Goal: Task Accomplishment & Management: Manage account settings

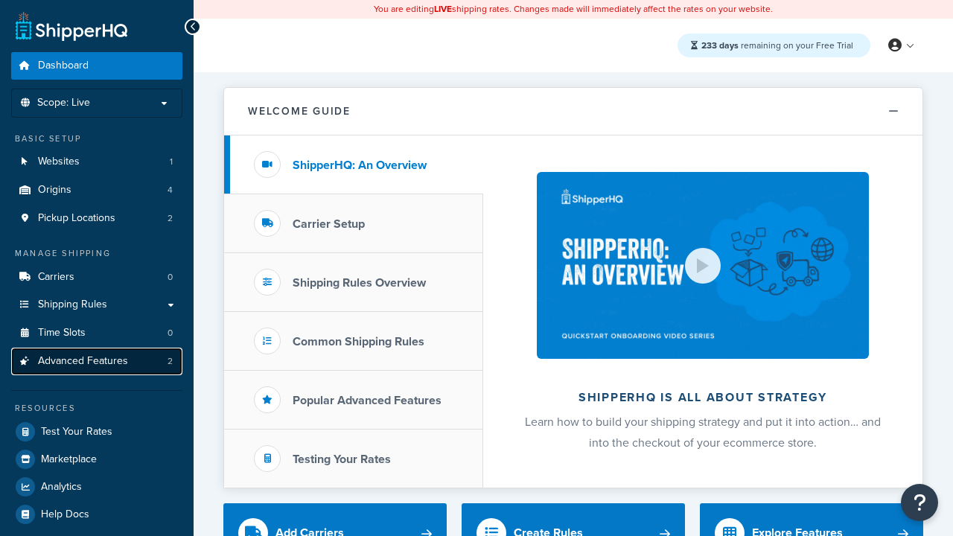
click at [97, 361] on span "Advanced Features" at bounding box center [83, 361] width 90 height 13
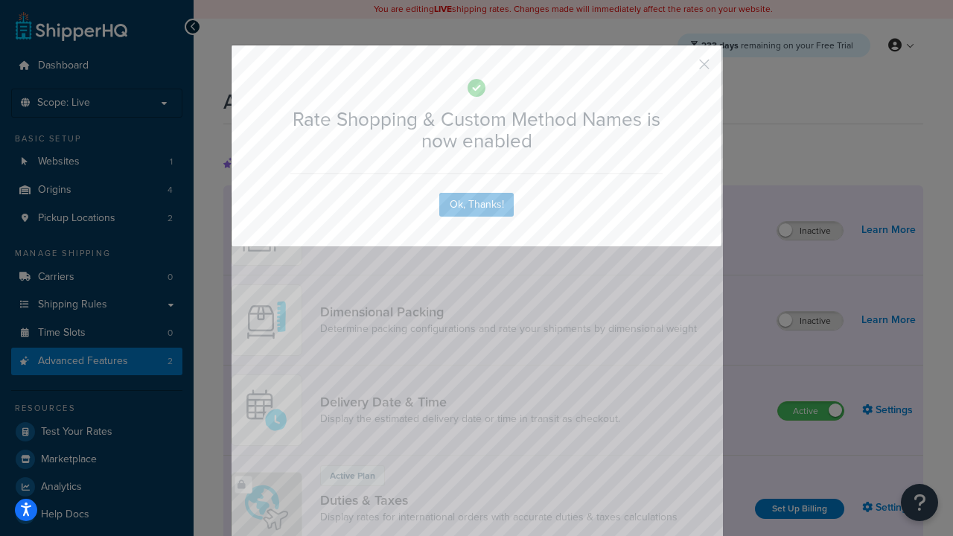
scroll to position [663, 0]
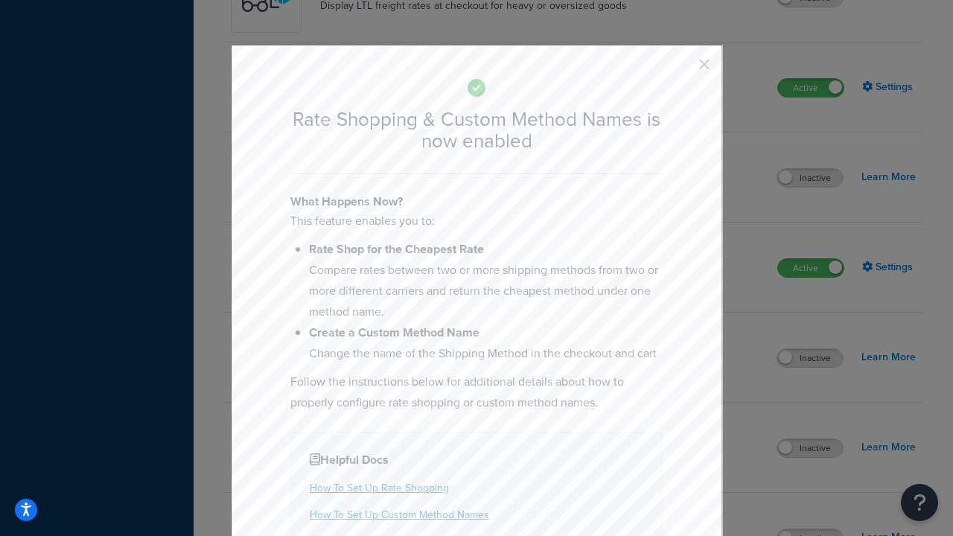
click at [682, 68] on button "button" at bounding box center [683, 70] width 4 height 4
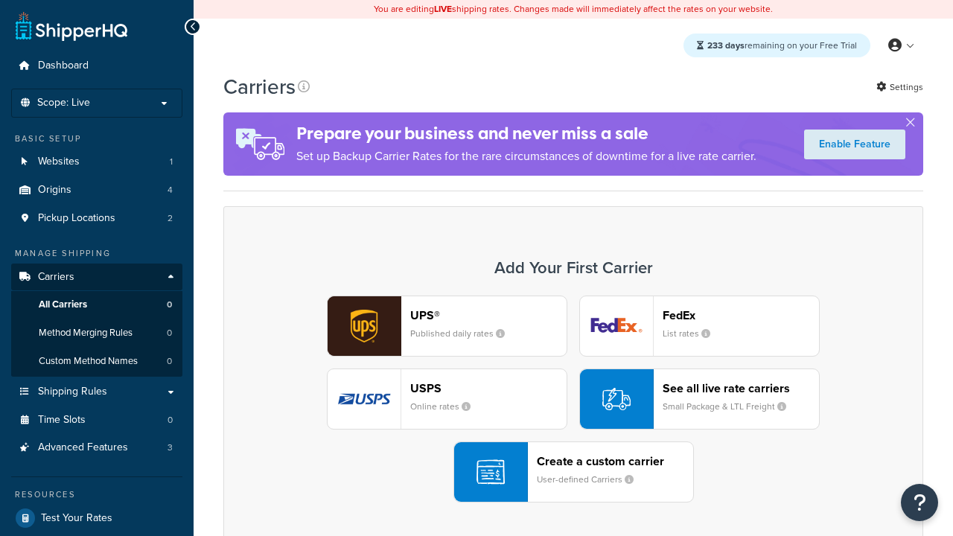
click at [574, 399] on div "UPS® Published daily rates FedEx List rates USPS Online rates See all live rate…" at bounding box center [573, 399] width 669 height 207
click at [699, 399] on div "See all live rate carriers Small Package & LTL Freight" at bounding box center [741, 399] width 156 height 36
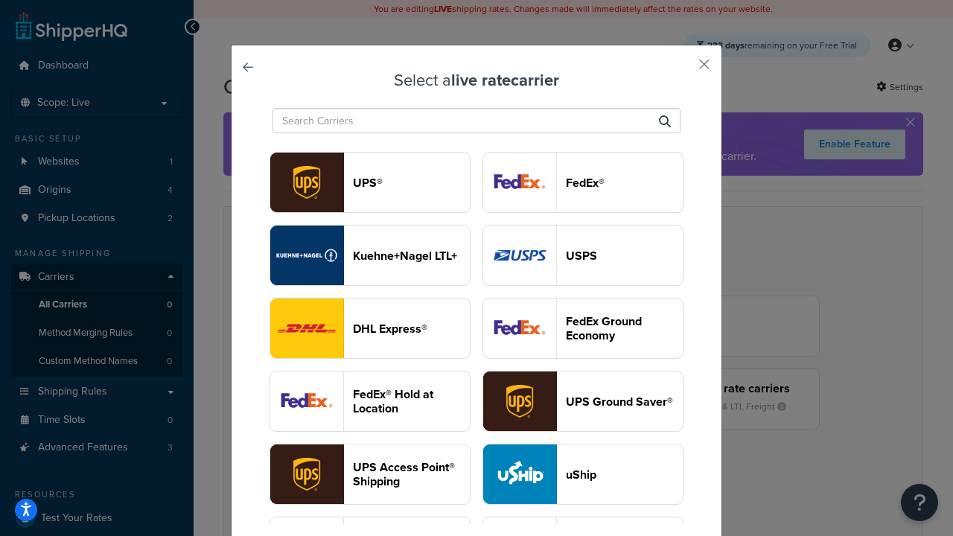
click at [583, 255] on header "USPS" at bounding box center [624, 256] width 117 height 14
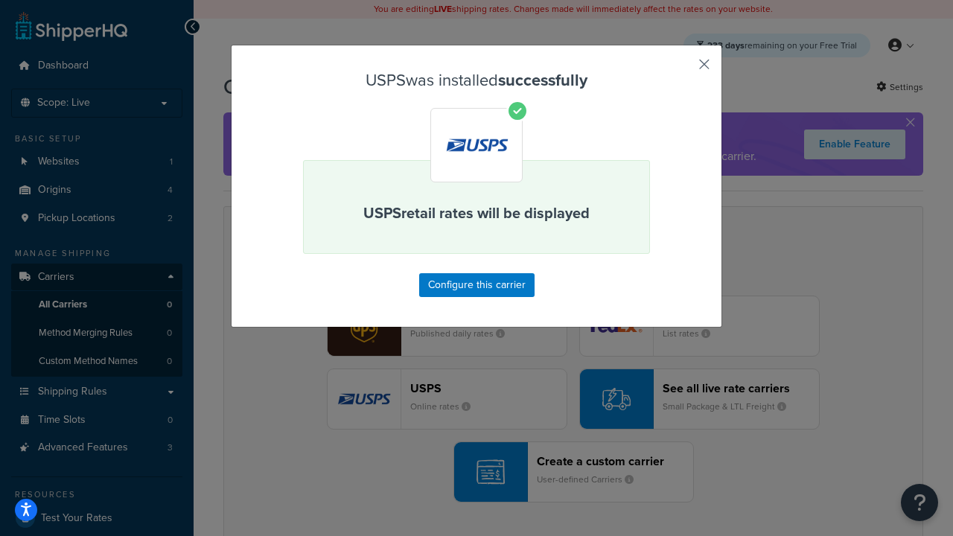
click at [682, 69] on button "button" at bounding box center [683, 70] width 4 height 4
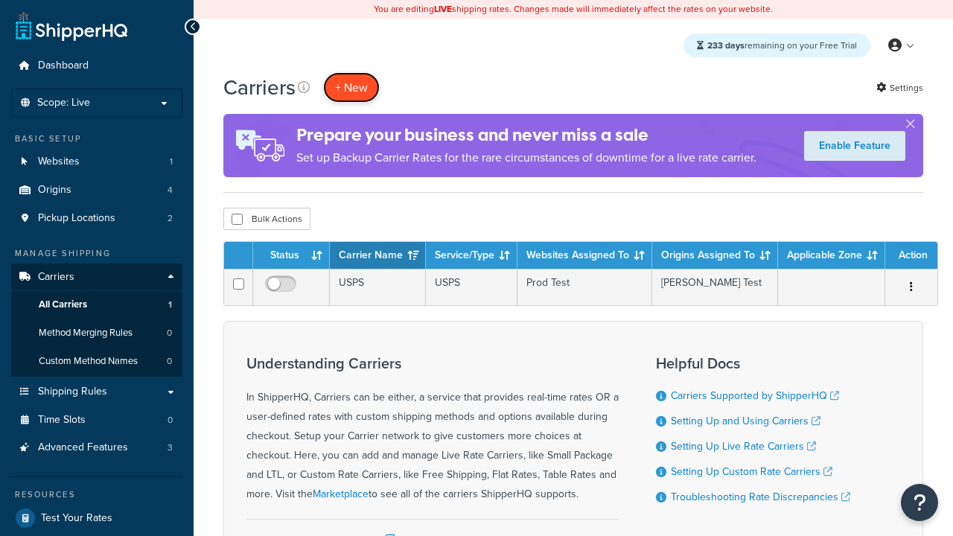
click at [352, 87] on button "+ New" at bounding box center [351, 87] width 57 height 31
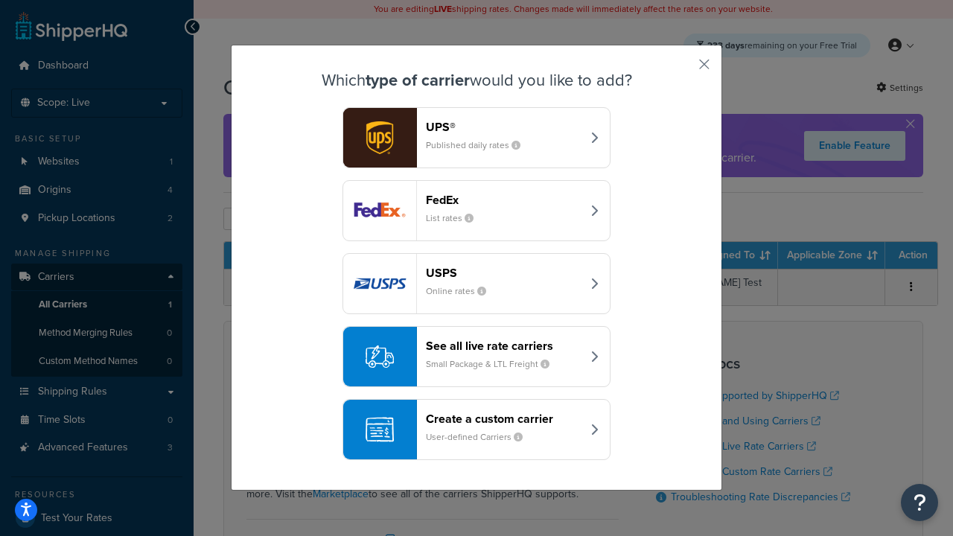
click at [477, 357] on div "See all live rate carriers Small Package & LTL Freight" at bounding box center [504, 357] width 156 height 36
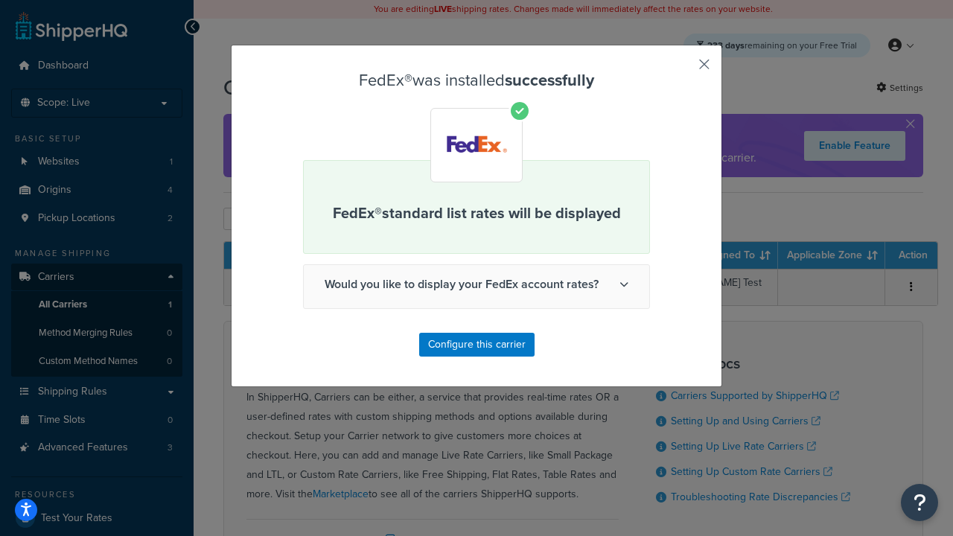
click at [682, 69] on button "button" at bounding box center [683, 70] width 4 height 4
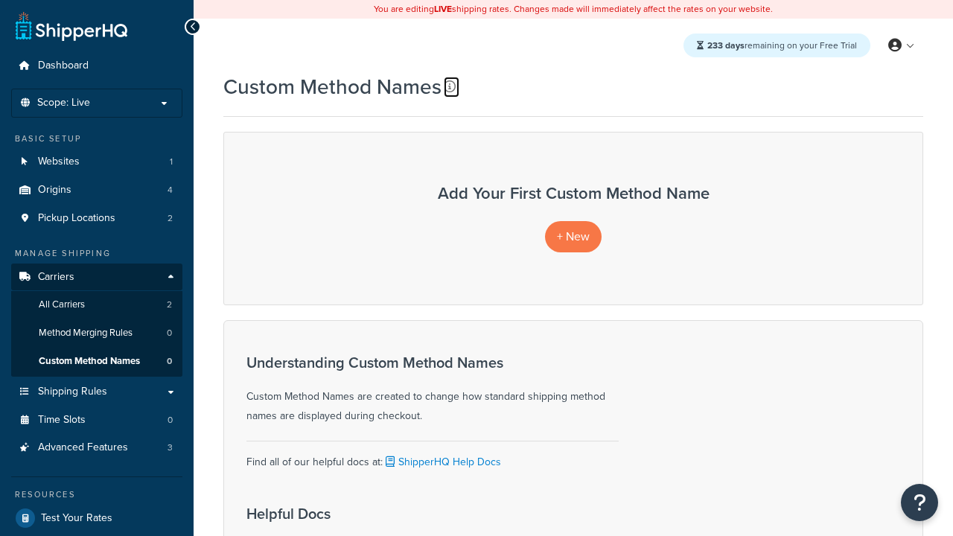
click at [450, 86] on icon at bounding box center [450, 86] width 12 height 12
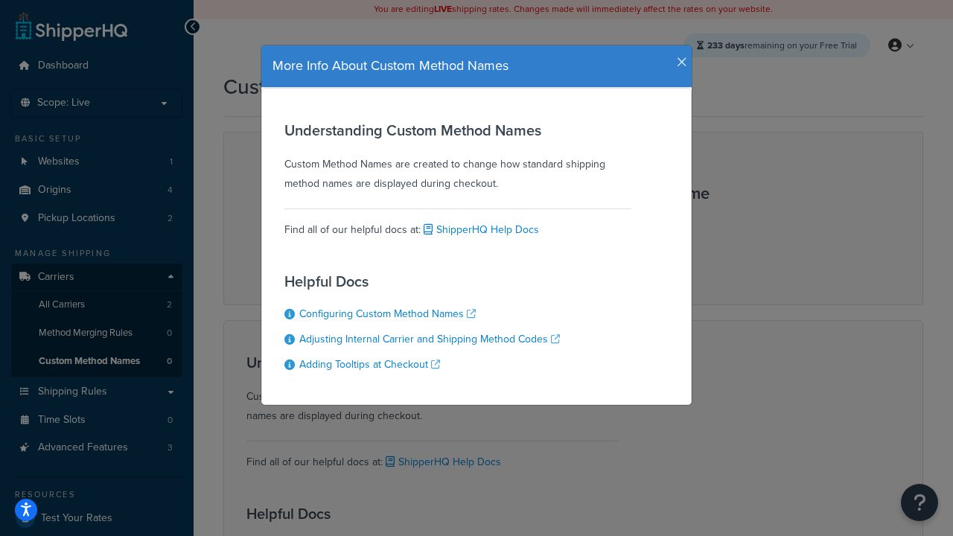
click at [679, 57] on icon "button" at bounding box center [682, 62] width 10 height 13
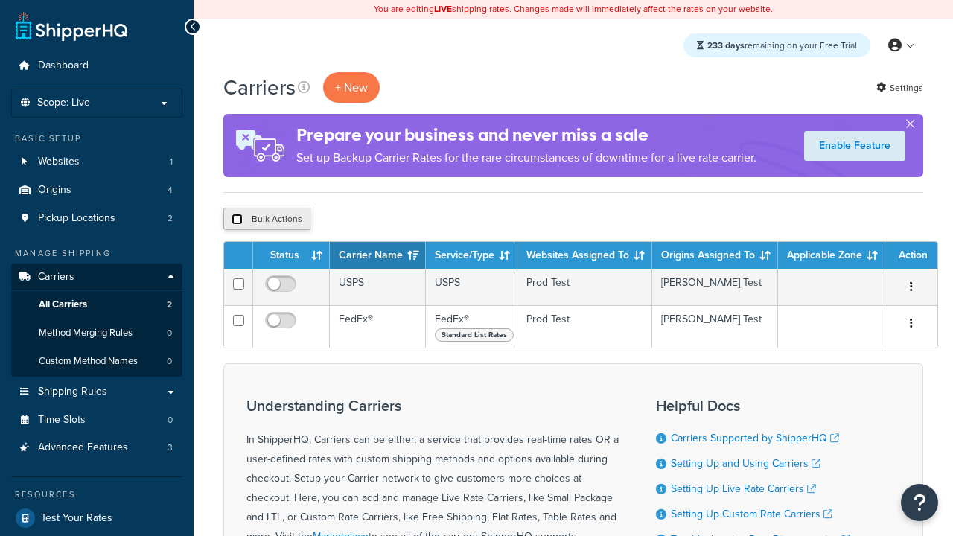
click at [237, 220] on input "checkbox" at bounding box center [237, 219] width 11 height 11
checkbox input "true"
click at [401, 220] on button "Delete" at bounding box center [397, 219] width 51 height 22
